Goal: Navigation & Orientation: Find specific page/section

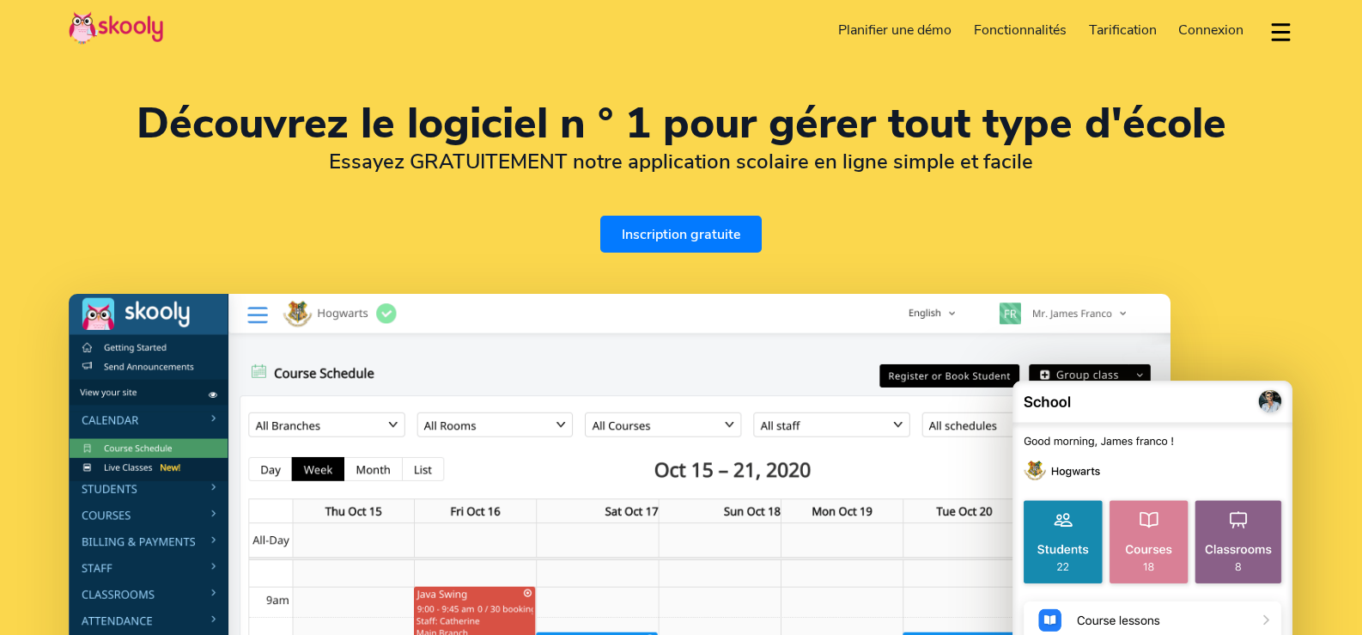
select select "fr"
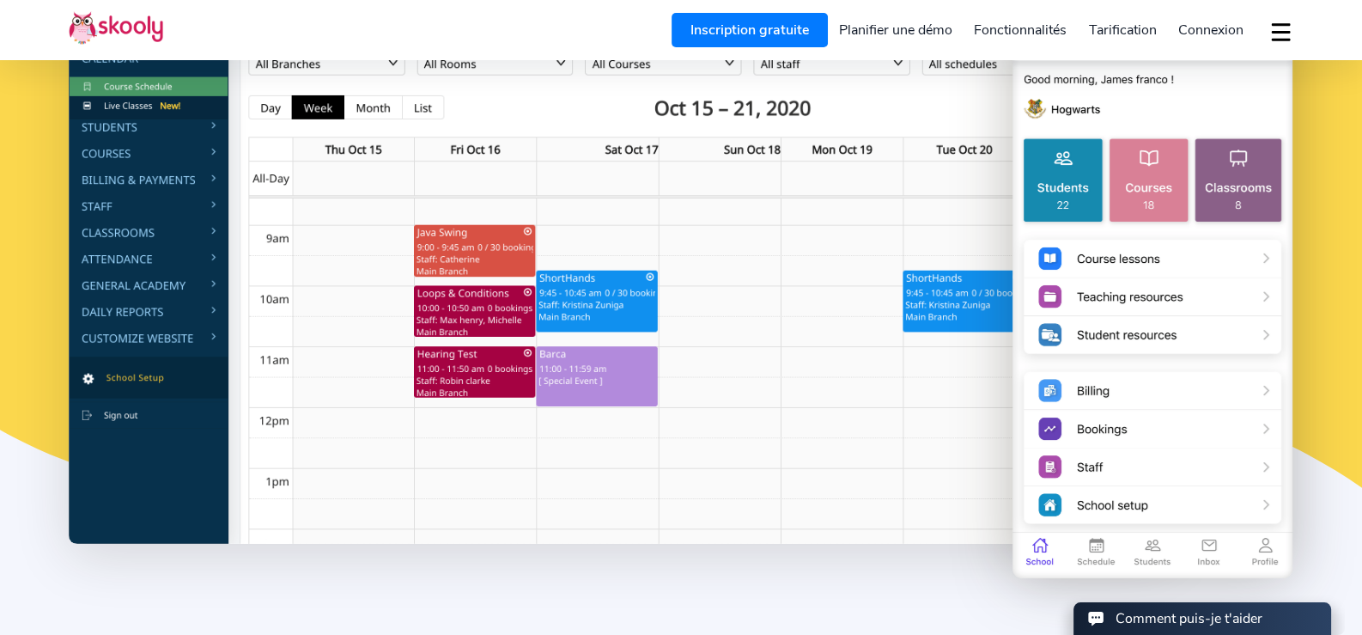
scroll to position [9, 0]
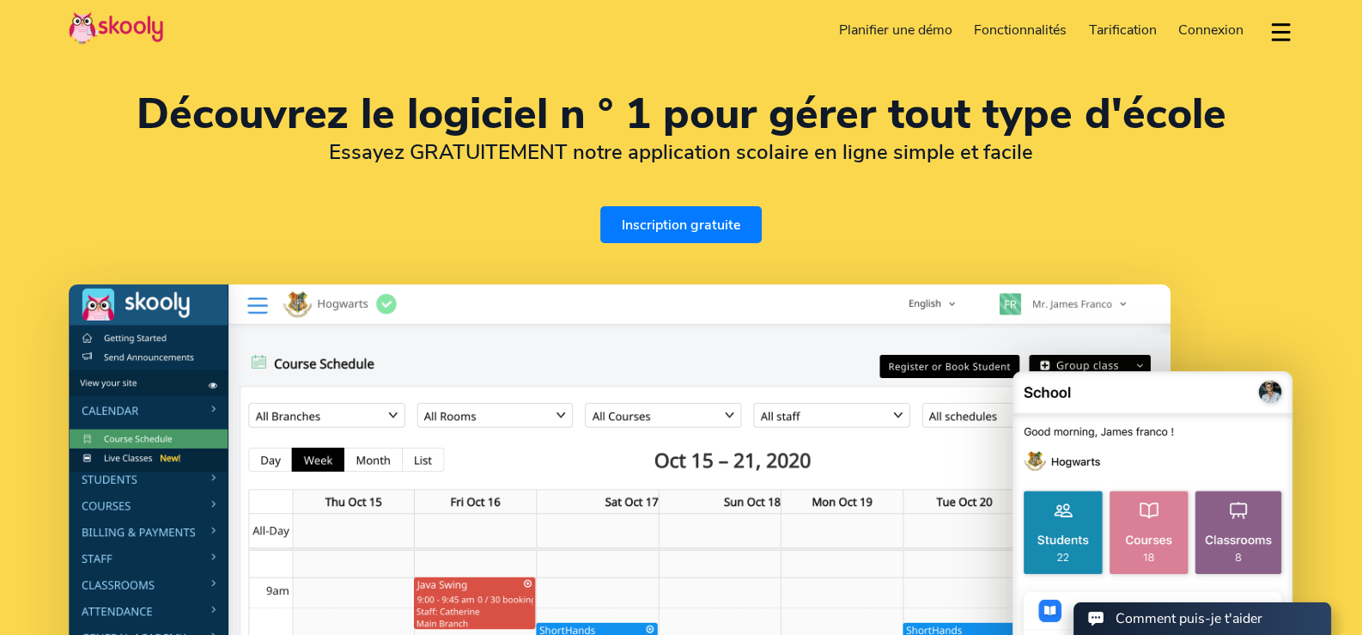
select select "33"
select select "[GEOGRAPHIC_DATA]"
select select "Europe/Paris"
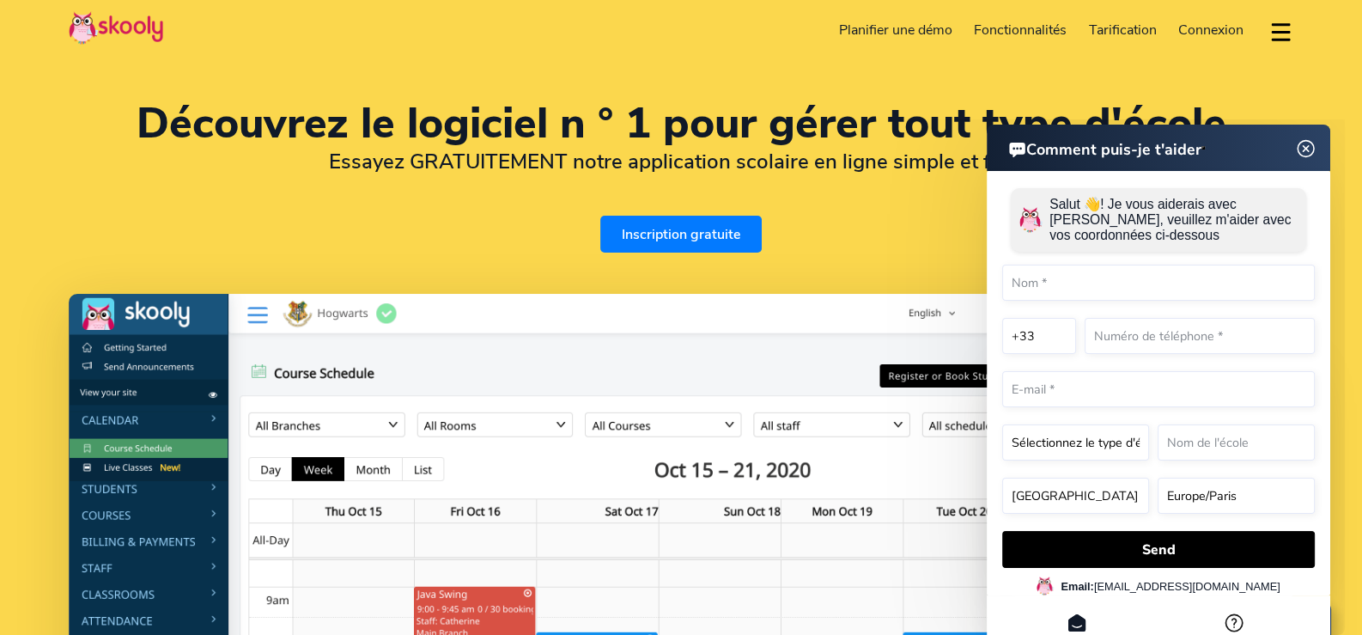
click at [1303, 143] on img at bounding box center [1306, 148] width 33 height 21
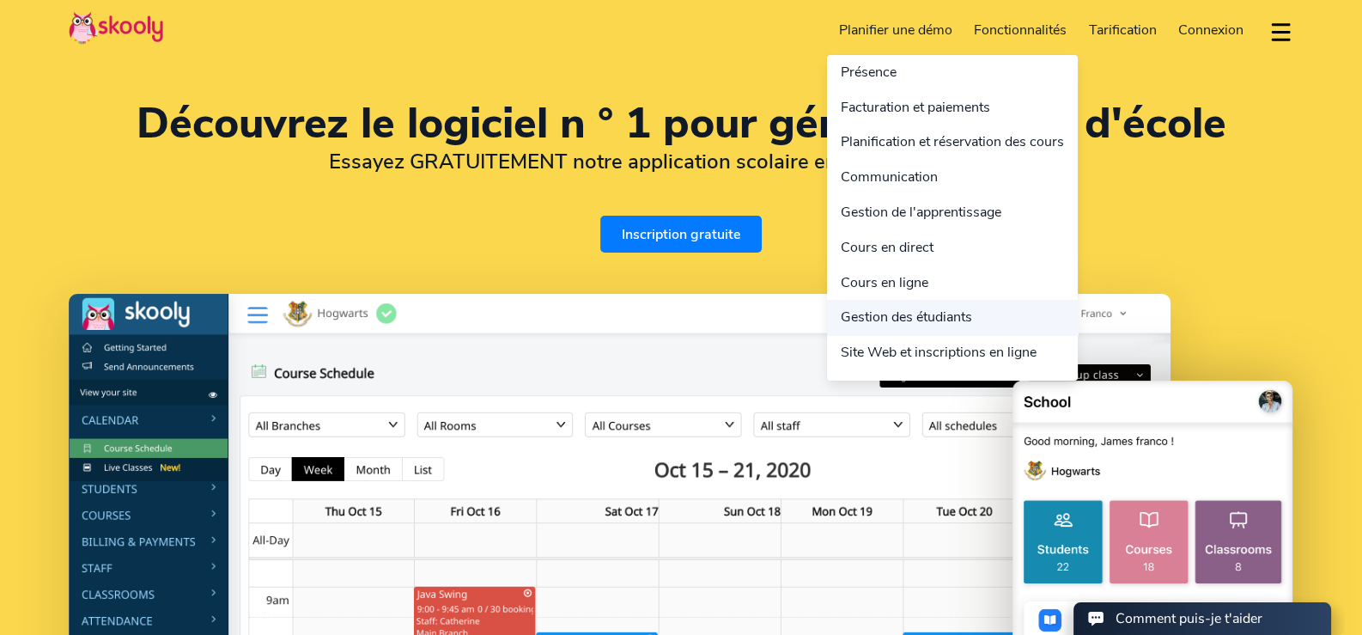
click at [915, 319] on link "Gestion des étudiants" at bounding box center [952, 317] width 251 height 35
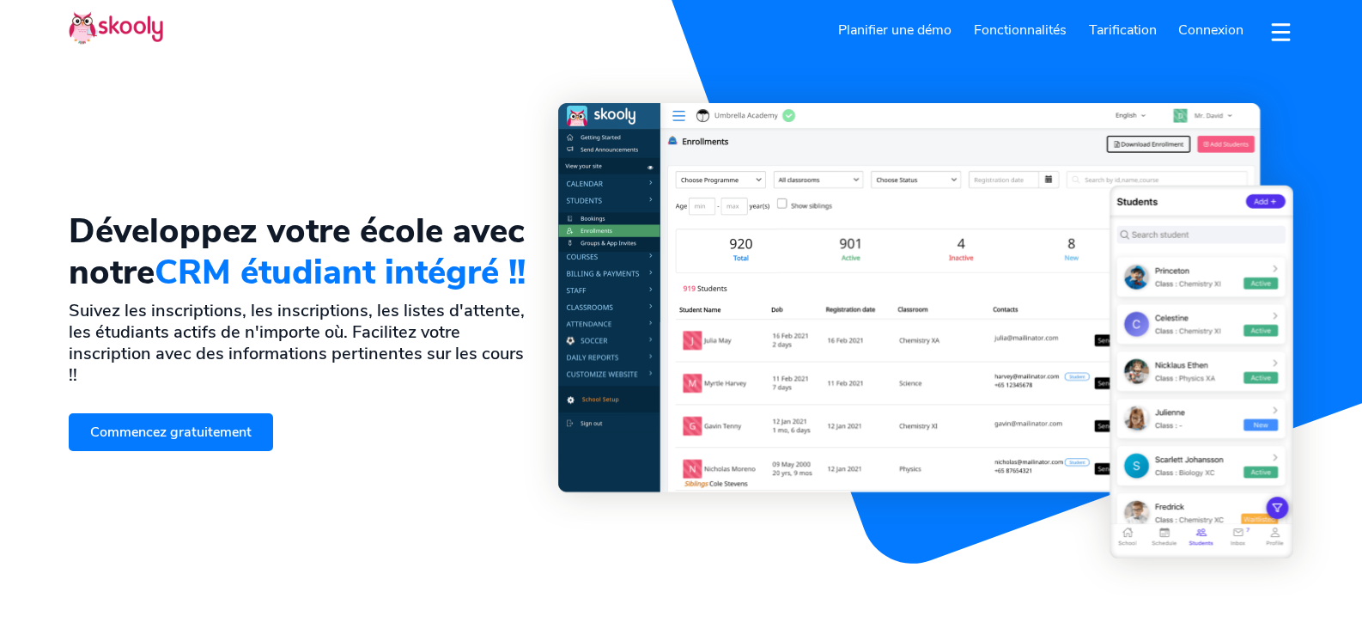
select select "fr"
select select "33"
select select "[GEOGRAPHIC_DATA]"
select select "Europe/Paris"
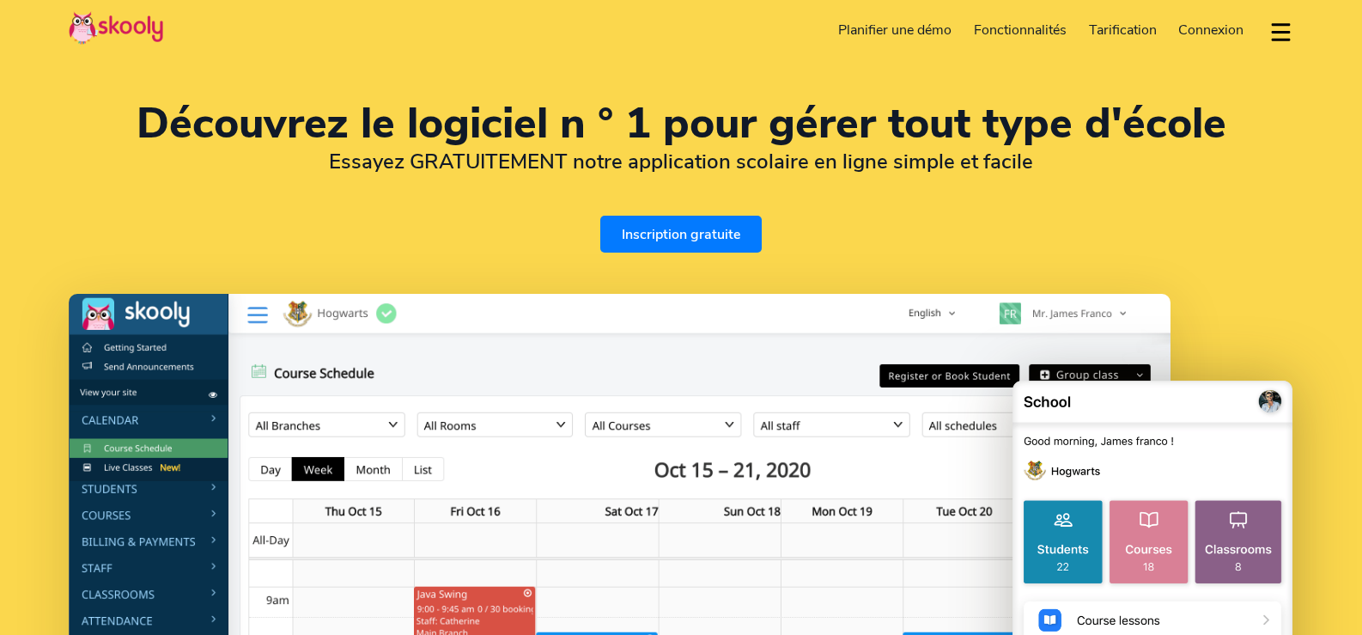
select select "fr"
select select "33"
select select "[GEOGRAPHIC_DATA]"
select select "Europe/Paris"
